Goal: Find specific page/section: Find specific page/section

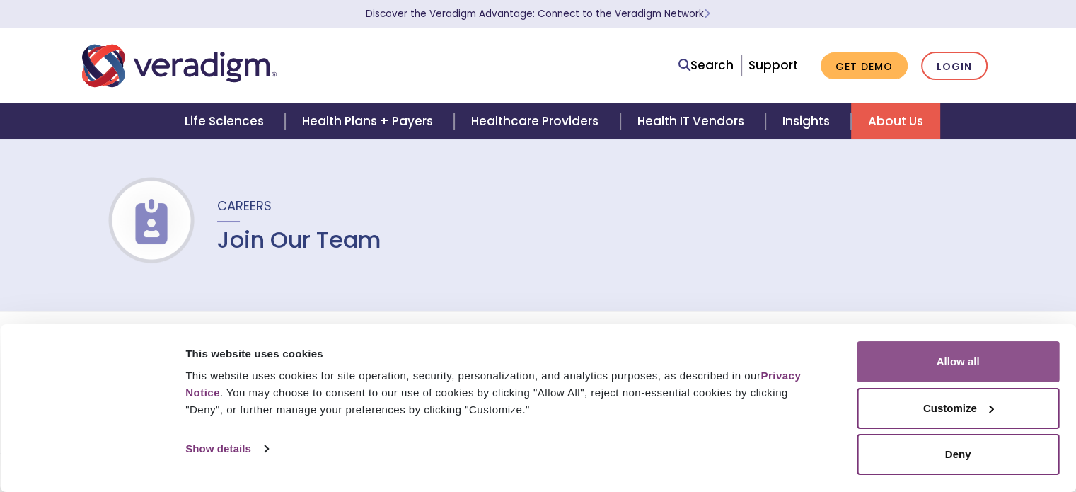
click at [959, 361] on button "Allow all" at bounding box center [958, 361] width 202 height 41
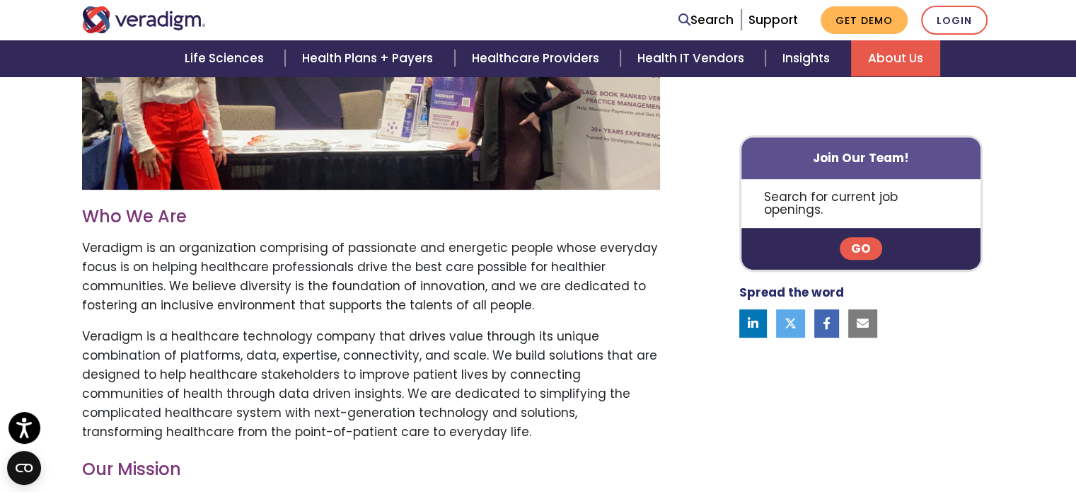
scroll to position [637, 0]
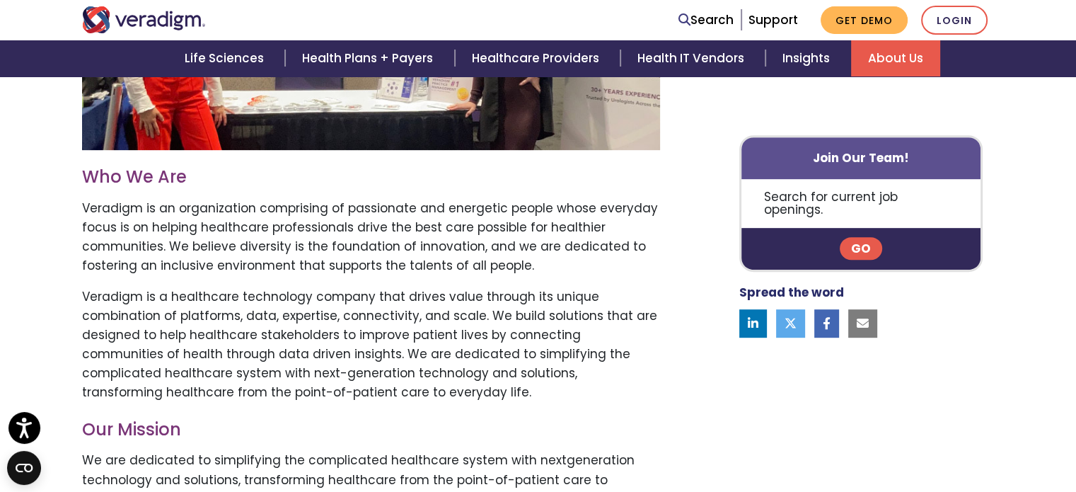
click at [854, 238] on link "Go" at bounding box center [861, 249] width 42 height 23
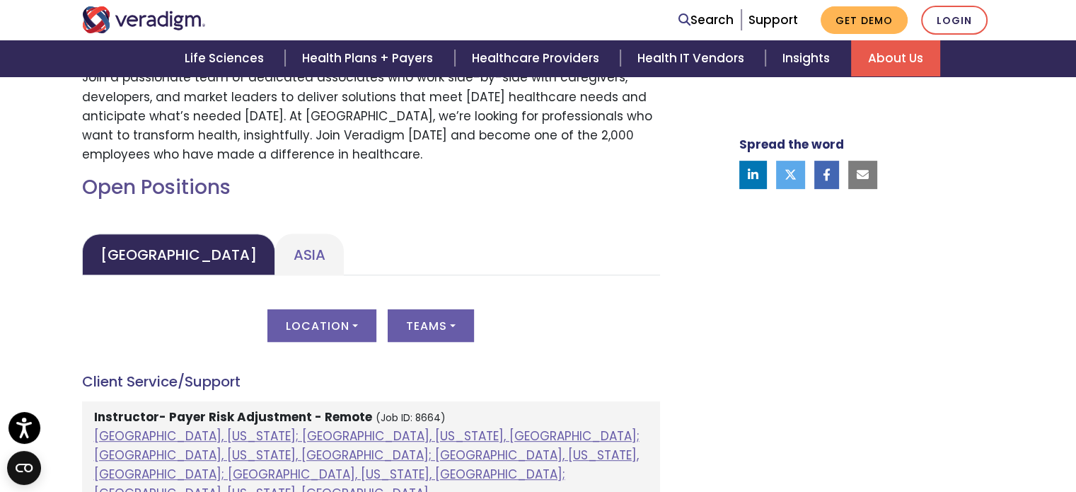
scroll to position [566, 0]
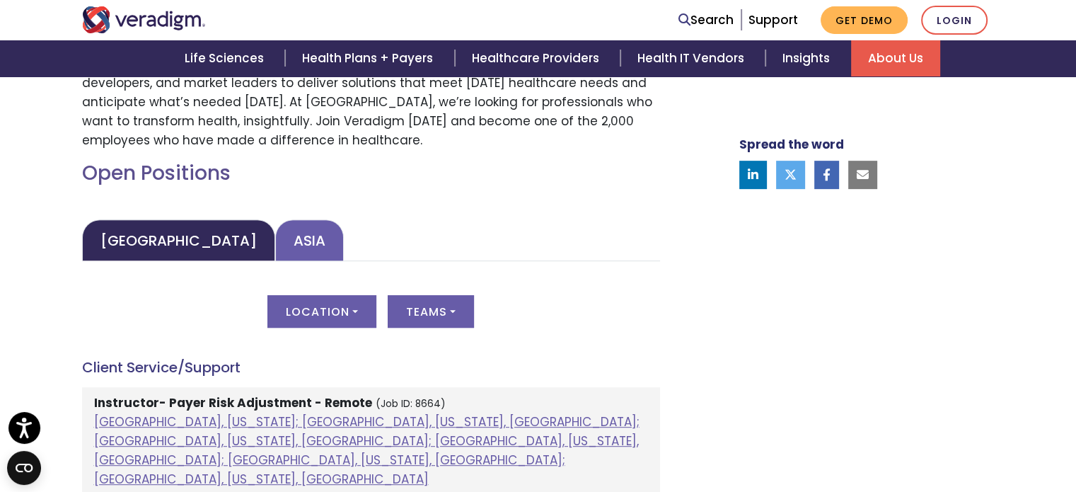
click at [275, 243] on link "Asia" at bounding box center [309, 240] width 69 height 42
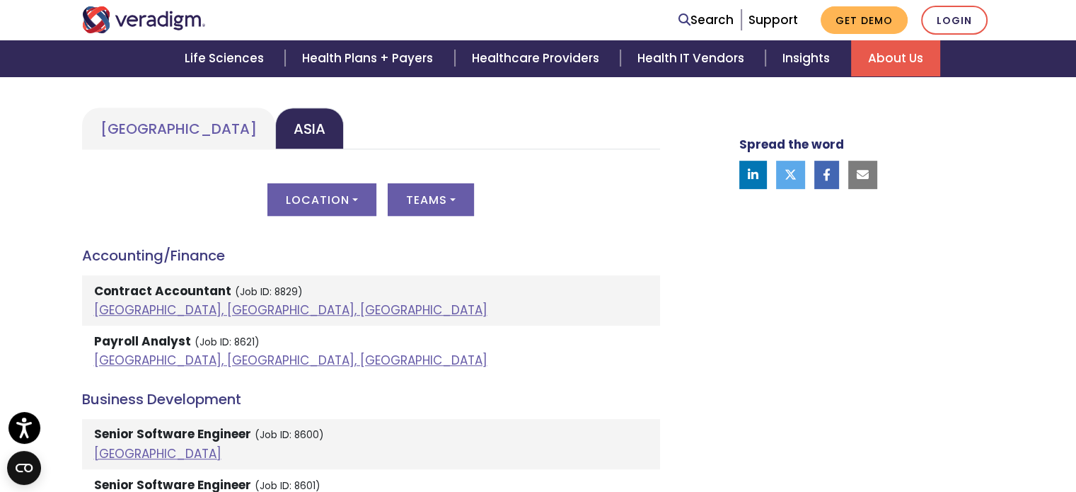
scroll to position [707, 0]
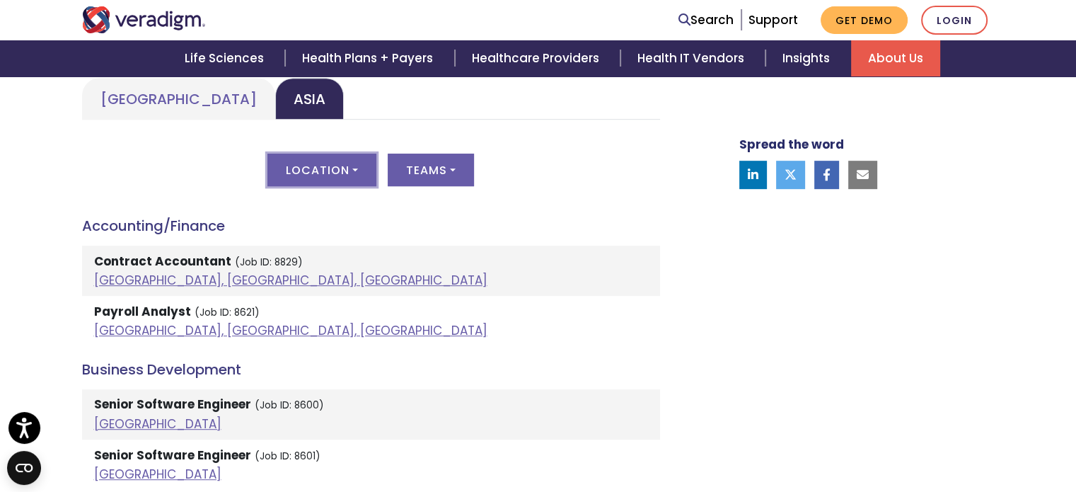
click at [338, 161] on button "Location" at bounding box center [321, 169] width 109 height 33
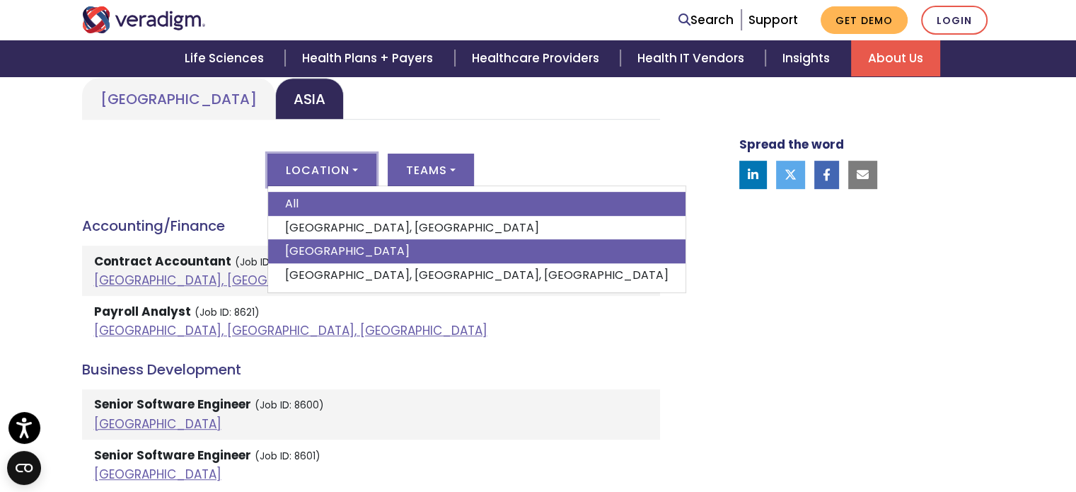
click at [321, 247] on link "India" at bounding box center [476, 251] width 417 height 24
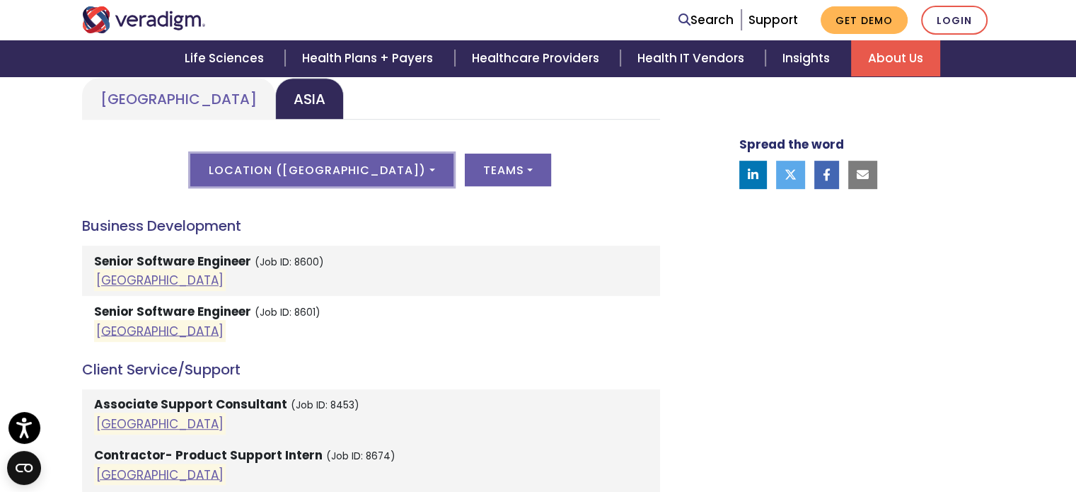
click at [363, 173] on button "Location ( India )" at bounding box center [321, 169] width 262 height 33
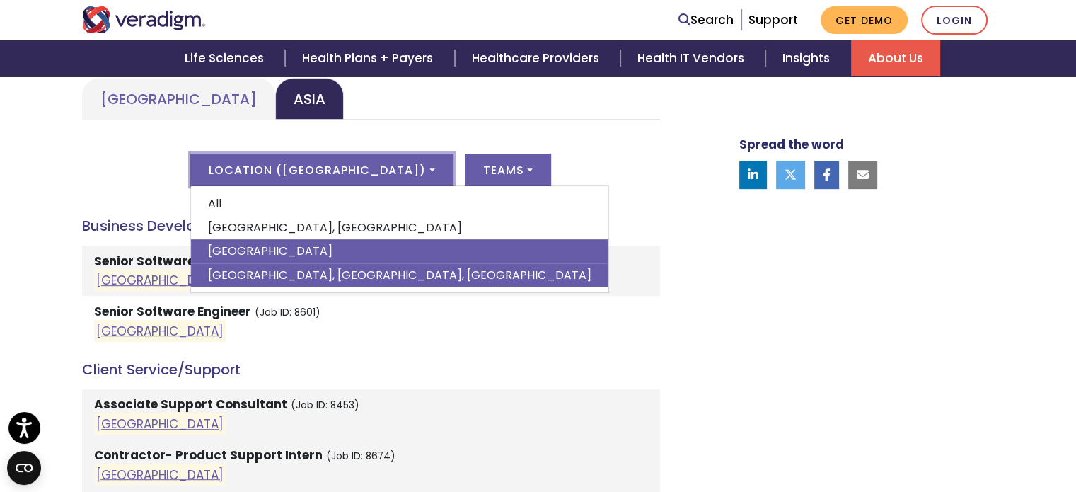
click at [323, 273] on link "Pune, Maharashtra, India" at bounding box center [399, 275] width 417 height 24
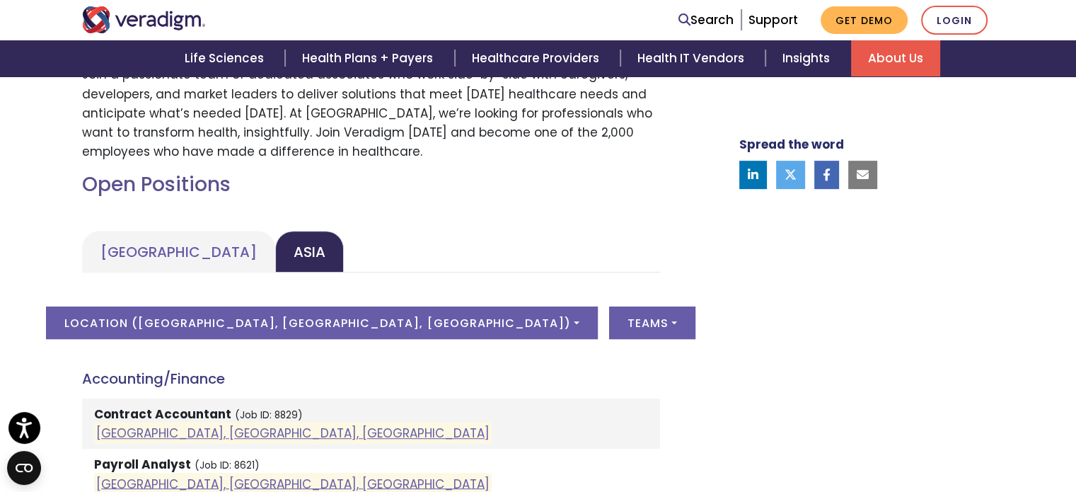
scroll to position [566, 0]
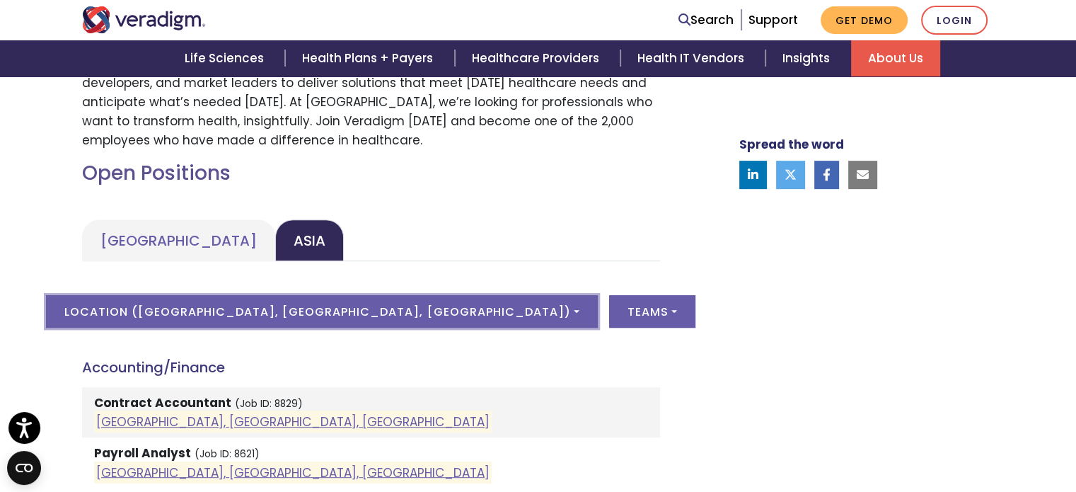
click at [274, 316] on button "Location ( Pune, Maharashtra, India )" at bounding box center [321, 311] width 551 height 33
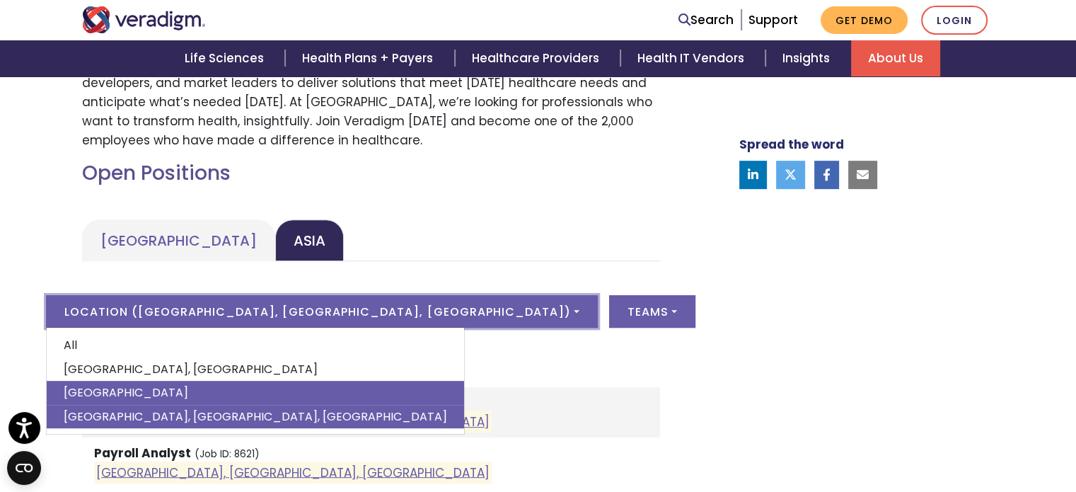
click at [235, 395] on link "India" at bounding box center [255, 393] width 417 height 24
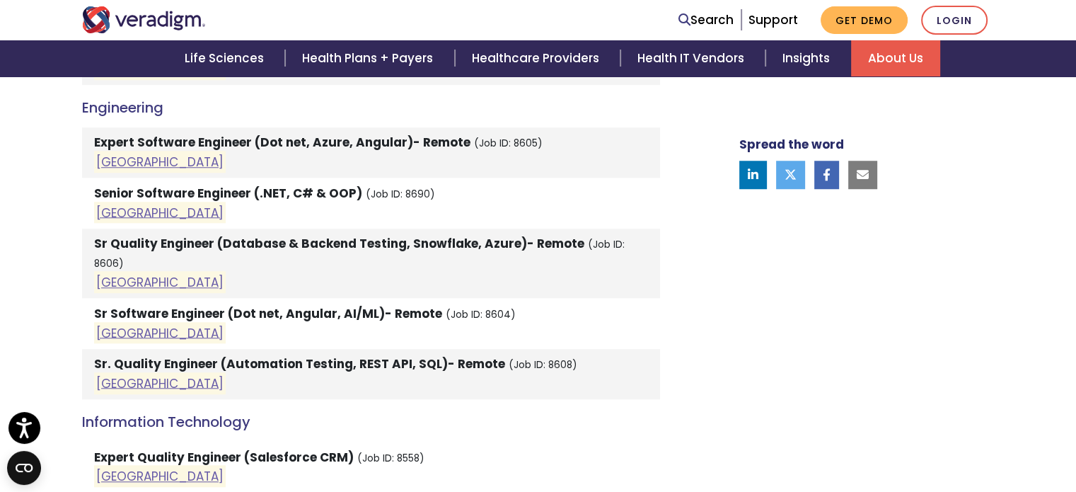
scroll to position [1202, 0]
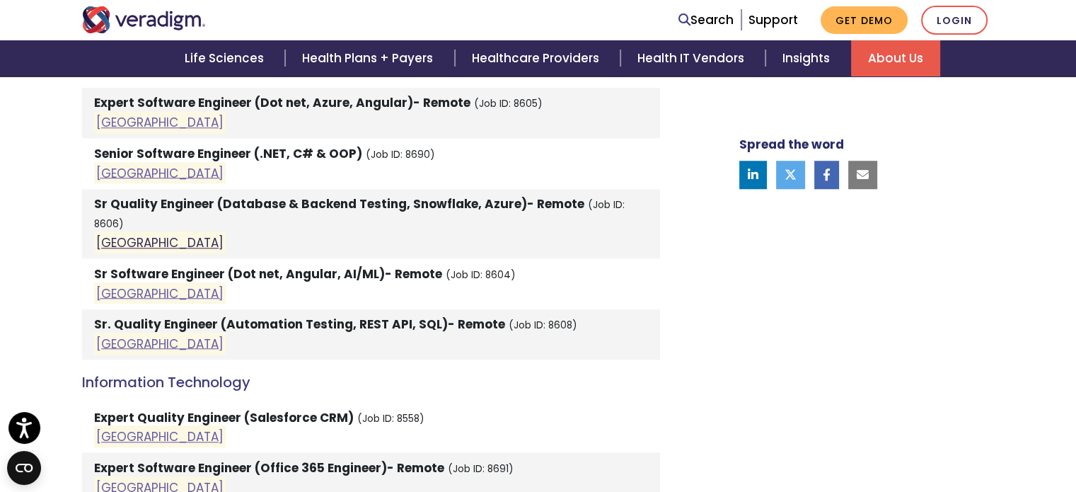
click at [110, 234] on link "India" at bounding box center [159, 242] width 127 height 17
